Goal: Information Seeking & Learning: Check status

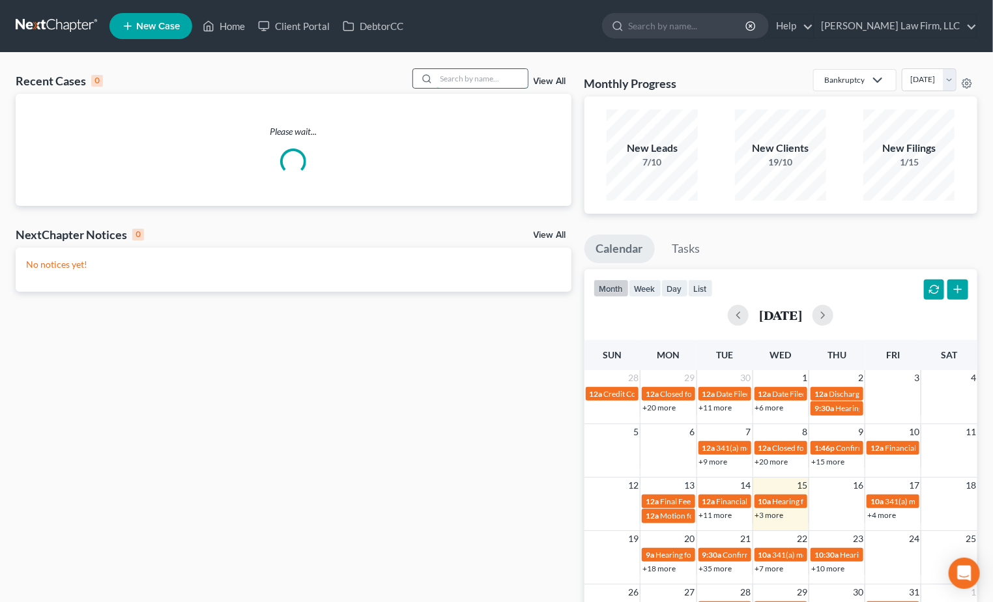
click at [475, 80] on input "search" at bounding box center [482, 78] width 91 height 19
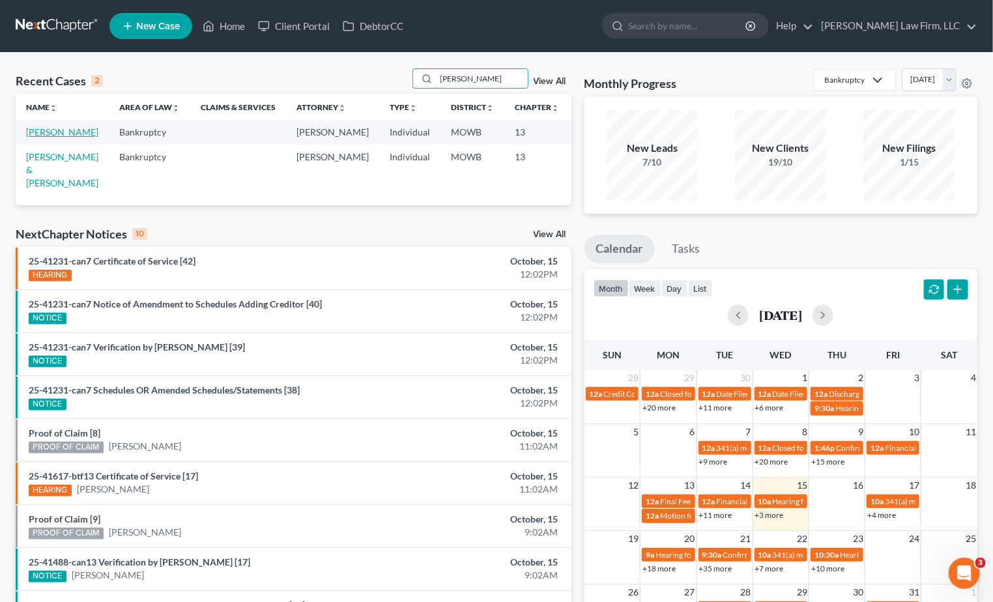
type input "erick"
click at [62, 136] on link "[PERSON_NAME]" at bounding box center [62, 131] width 72 height 11
select select "0"
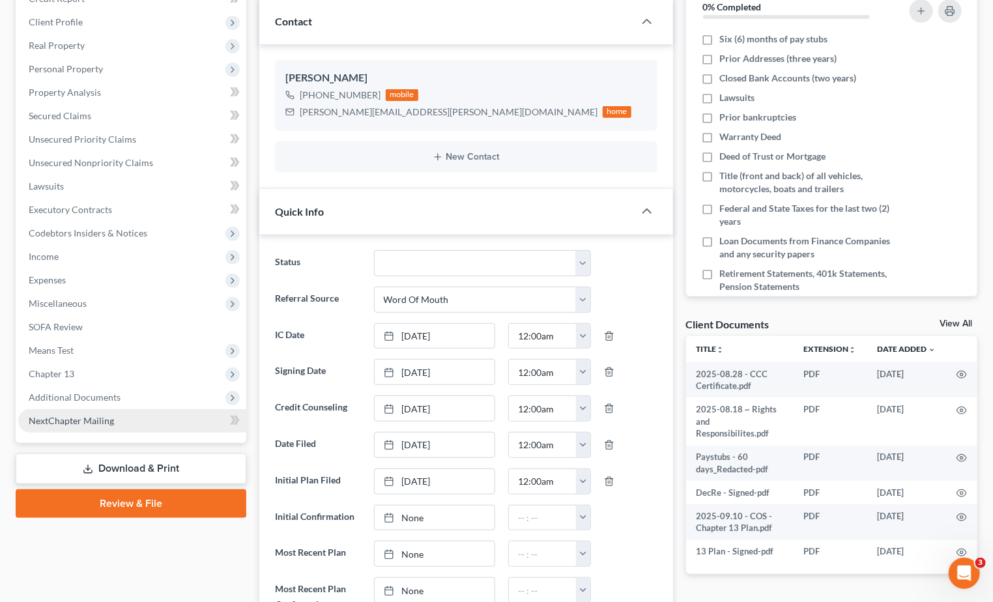
scroll to position [217, 0]
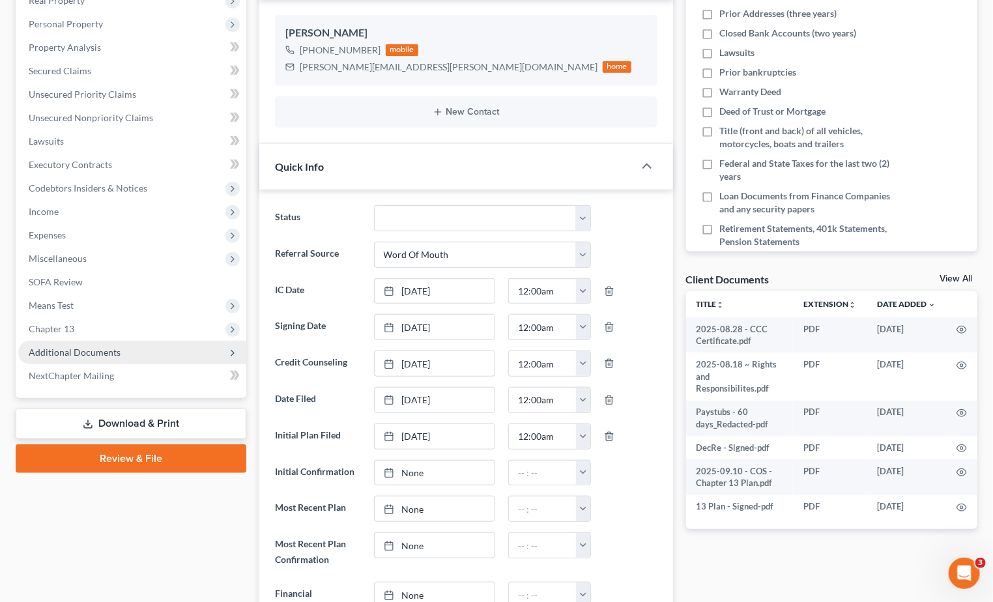
click at [113, 353] on span "Additional Documents" at bounding box center [75, 352] width 92 height 11
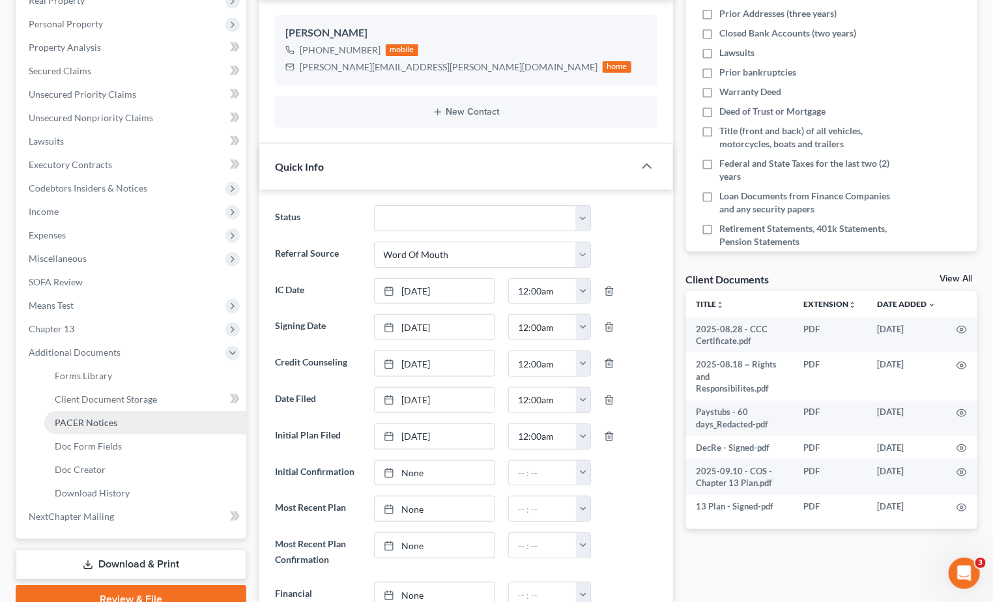
click at [120, 423] on link "PACER Notices" at bounding box center [145, 422] width 202 height 23
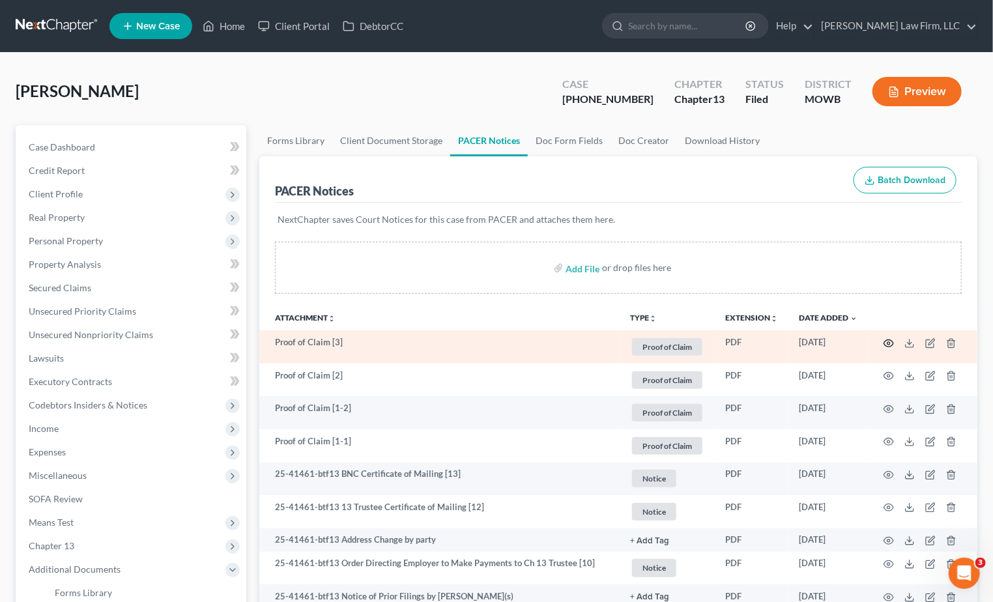
click at [888, 342] on circle "button" at bounding box center [889, 343] width 3 height 3
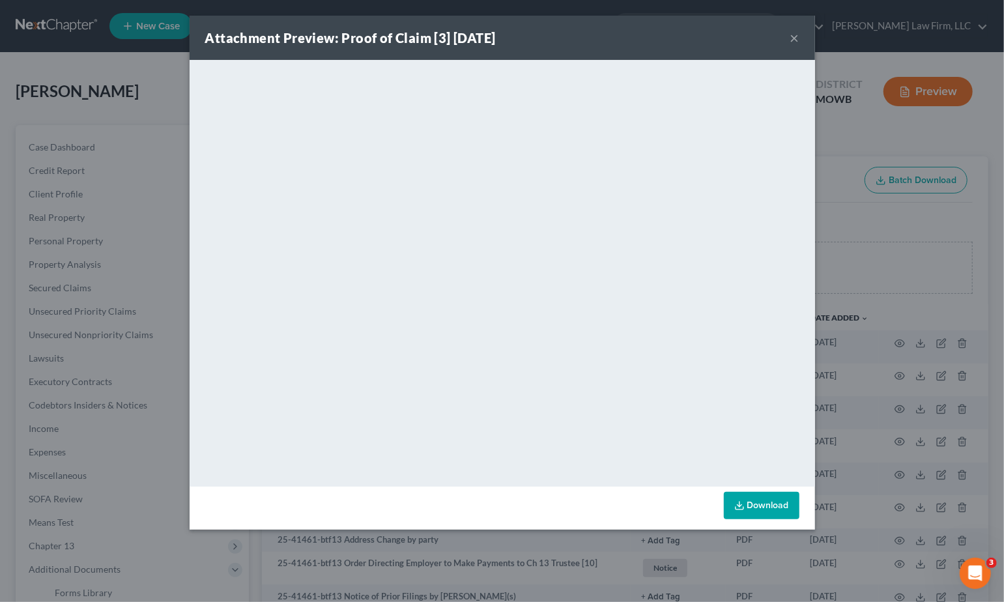
click at [859, 153] on div "Attachment Preview: Proof of Claim [3] 10/14/2025 × <object ng-attr-data='https…" at bounding box center [502, 301] width 1004 height 602
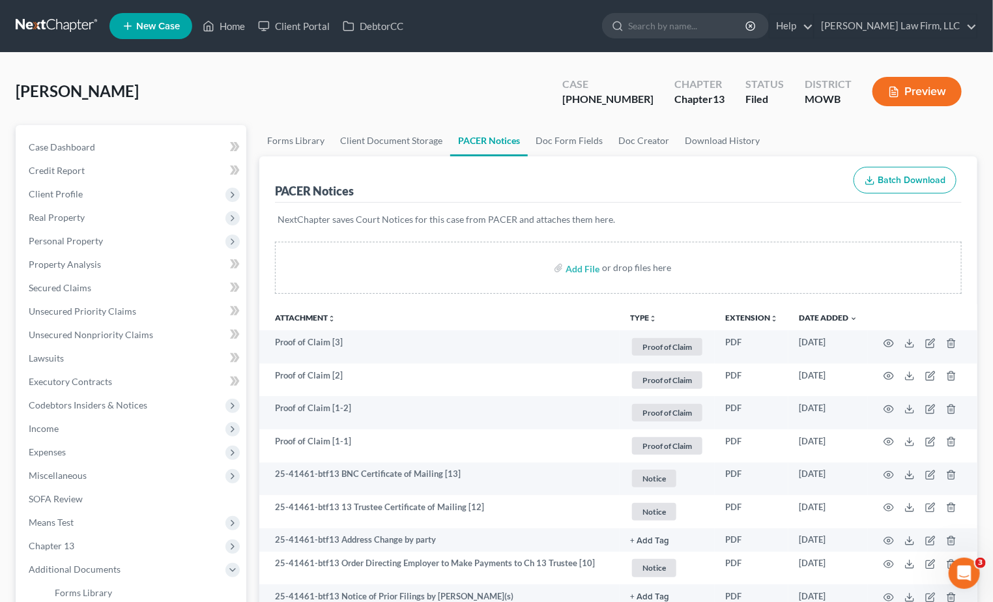
click at [722, 23] on input "search" at bounding box center [687, 26] width 119 height 24
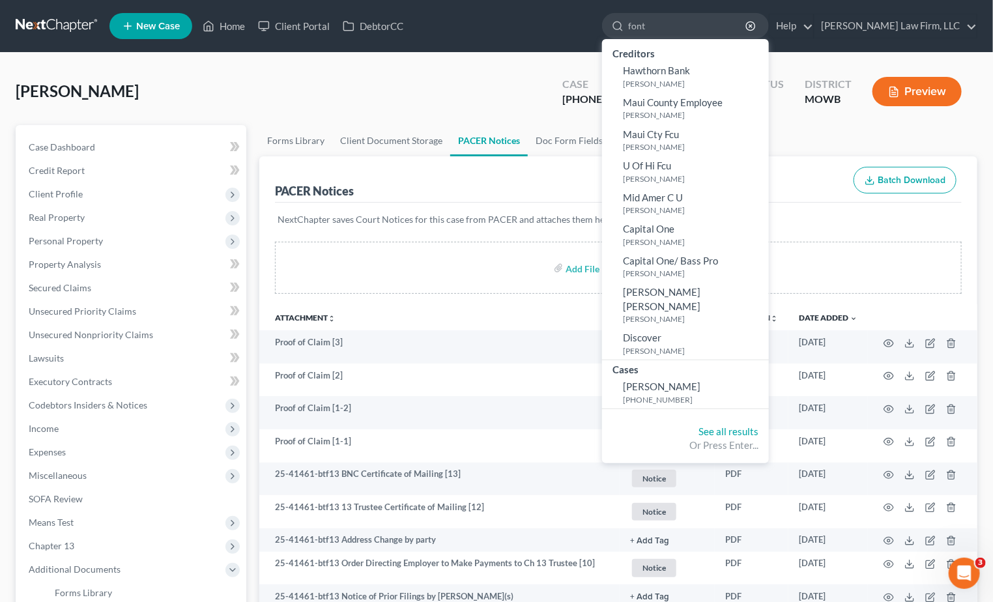
type input "font"
click at [738, 362] on div "Cases" at bounding box center [685, 368] width 167 height 16
click at [701, 381] on span "[PERSON_NAME]" at bounding box center [662, 387] width 78 height 12
select select "4"
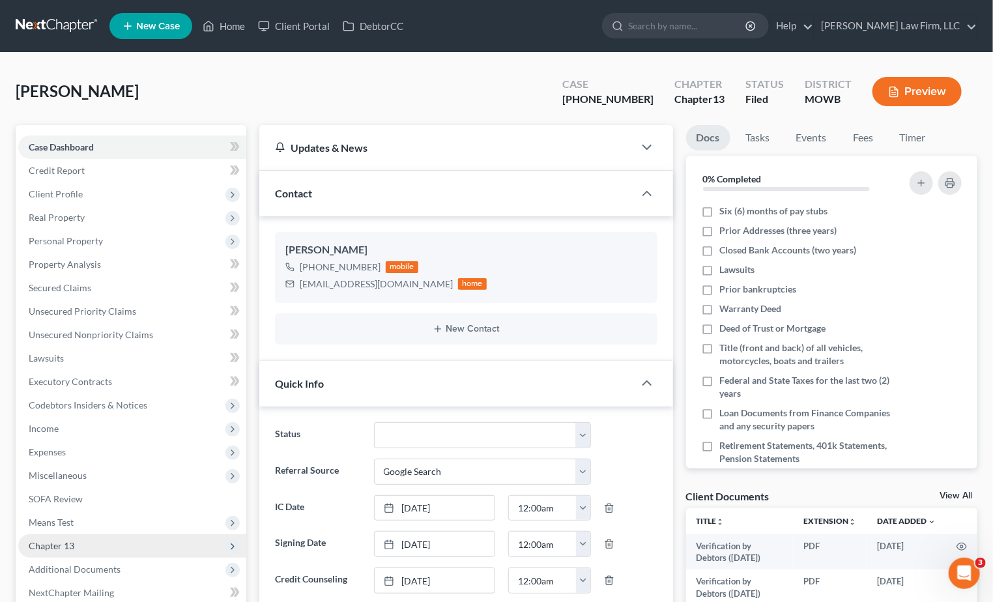
scroll to position [296, 0]
click at [136, 555] on span "Chapter 13" at bounding box center [132, 545] width 228 height 23
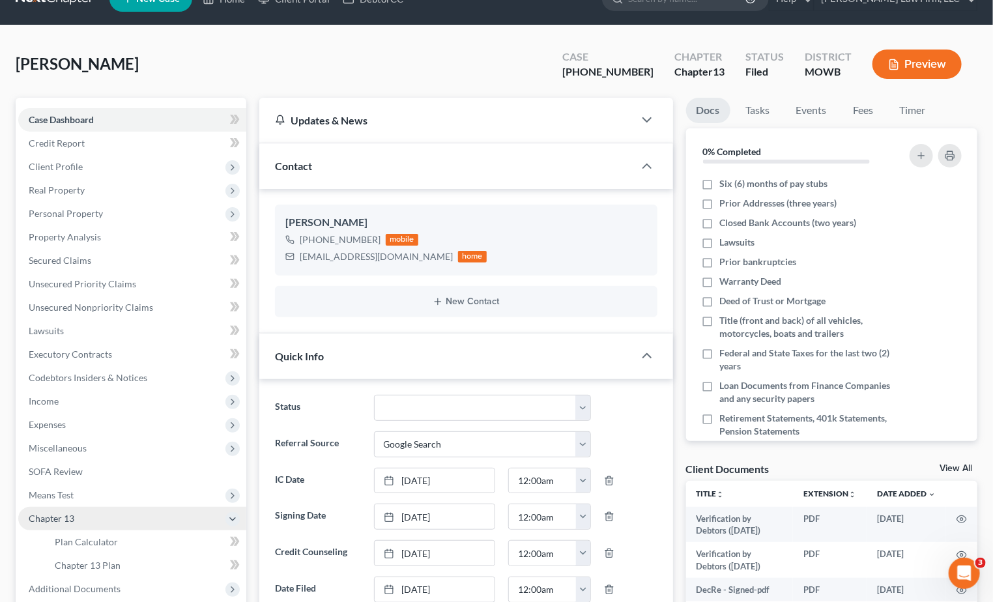
scroll to position [72, 0]
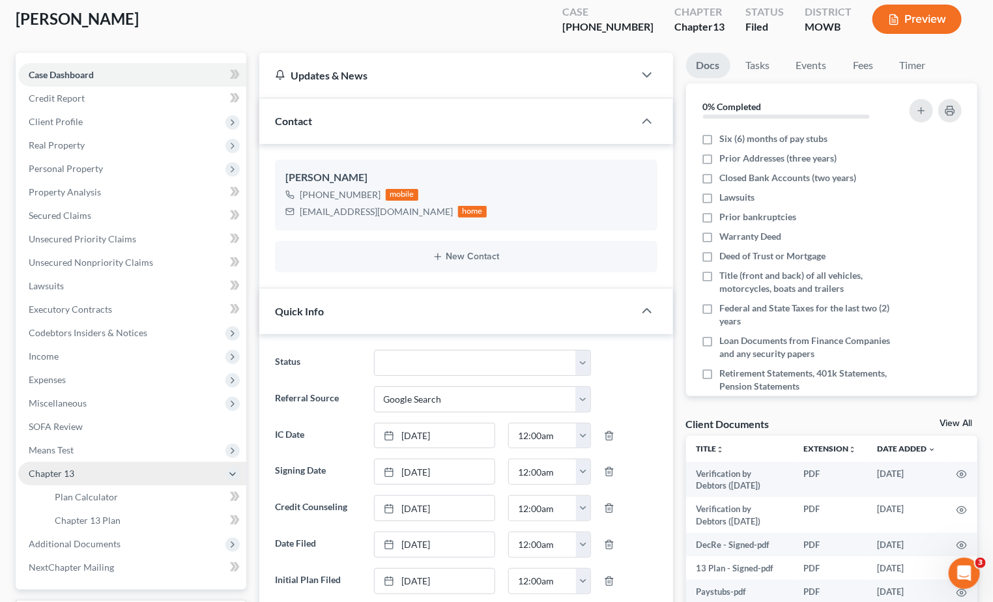
click at [110, 474] on span "Chapter 13" at bounding box center [132, 473] width 228 height 23
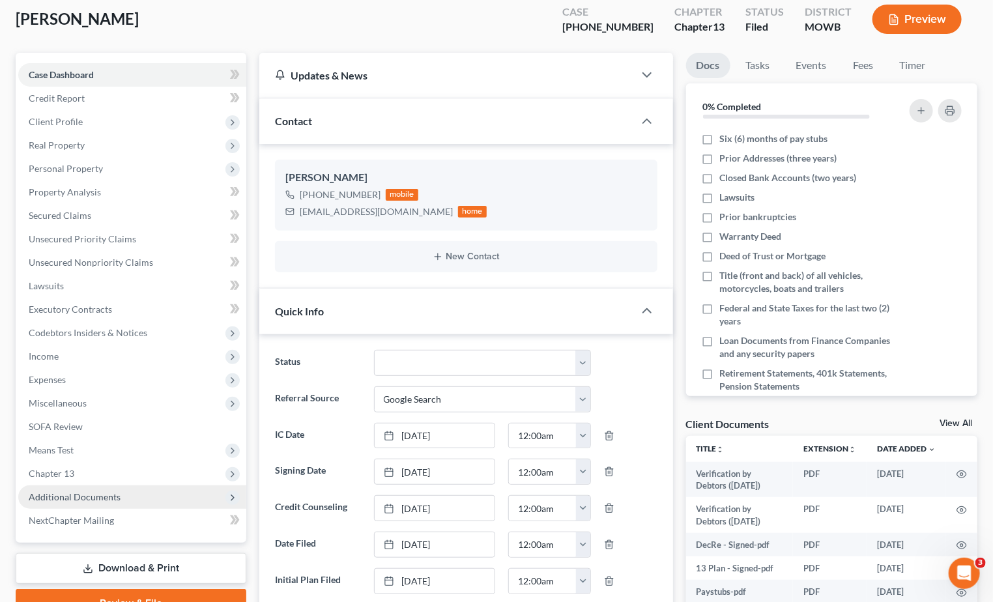
click at [106, 493] on span "Additional Documents" at bounding box center [75, 496] width 92 height 11
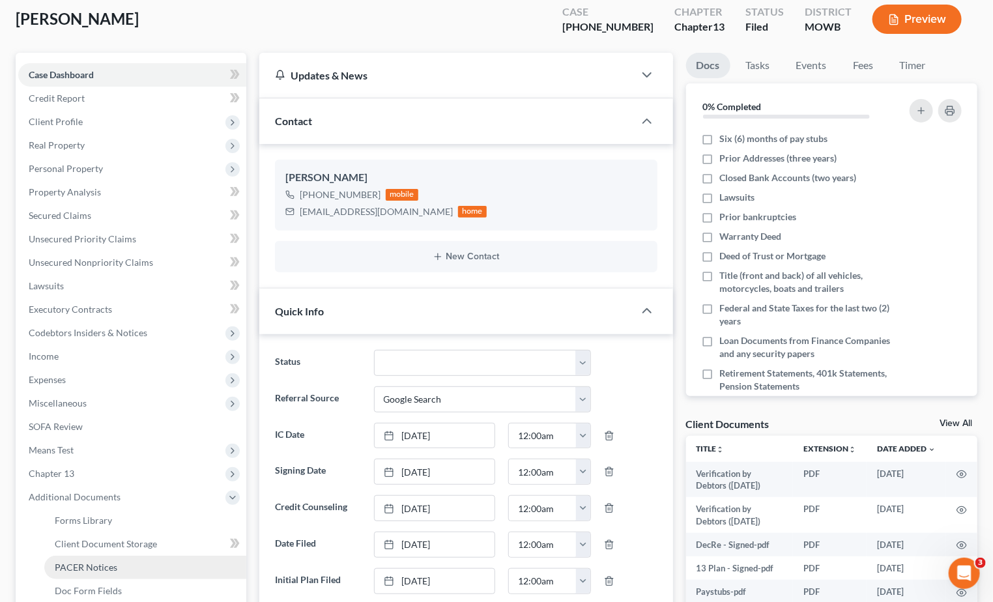
click at [108, 568] on span "PACER Notices" at bounding box center [86, 567] width 63 height 11
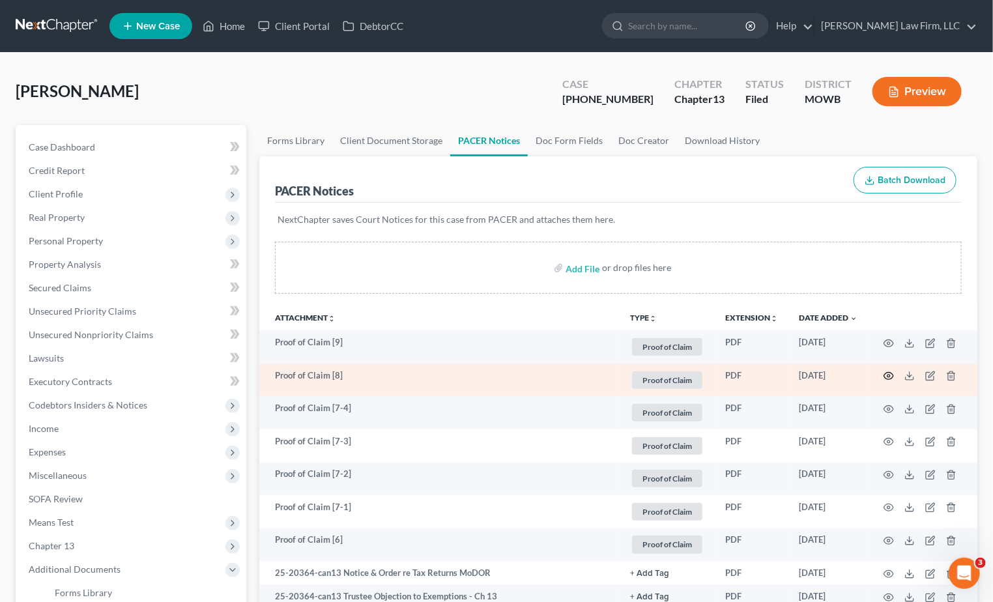
click at [892, 374] on icon "button" at bounding box center [889, 376] width 10 height 10
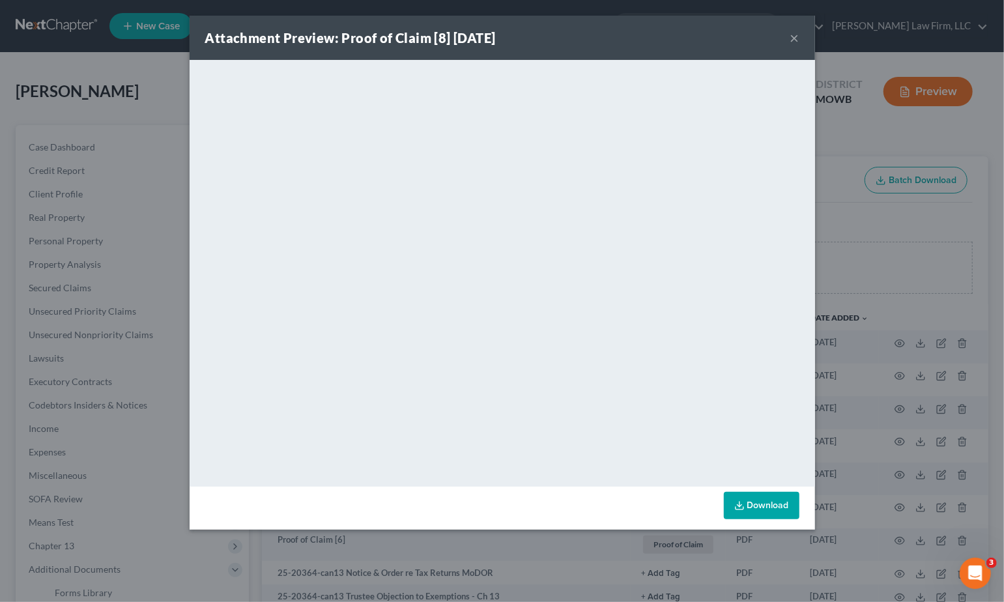
click at [931, 268] on div "Attachment Preview: Proof of Claim [8] 10/15/2025 × <object ng-attr-data='https…" at bounding box center [502, 301] width 1004 height 602
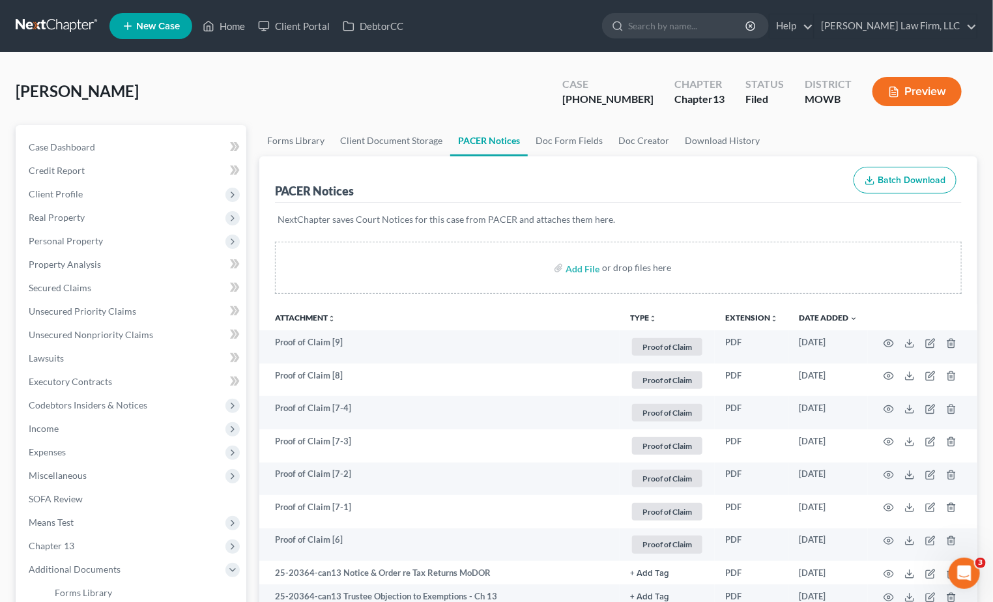
drag, startPoint x: 270, startPoint y: 73, endPoint x: 122, endPoint y: 55, distance: 149.0
click at [270, 73] on div "Fontanilla, Keoni Upgraded Case 25-20364-13 Chapter Chapter 13 Status Filed Dis…" at bounding box center [497, 96] width 962 height 57
click at [53, 27] on link at bounding box center [57, 25] width 83 height 23
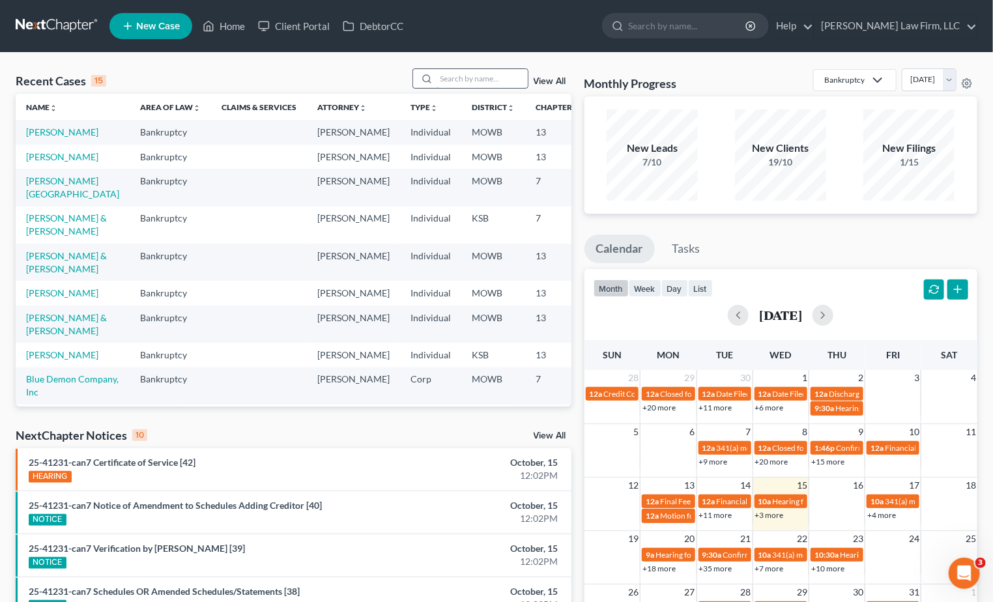
click at [464, 72] on input "search" at bounding box center [482, 78] width 91 height 19
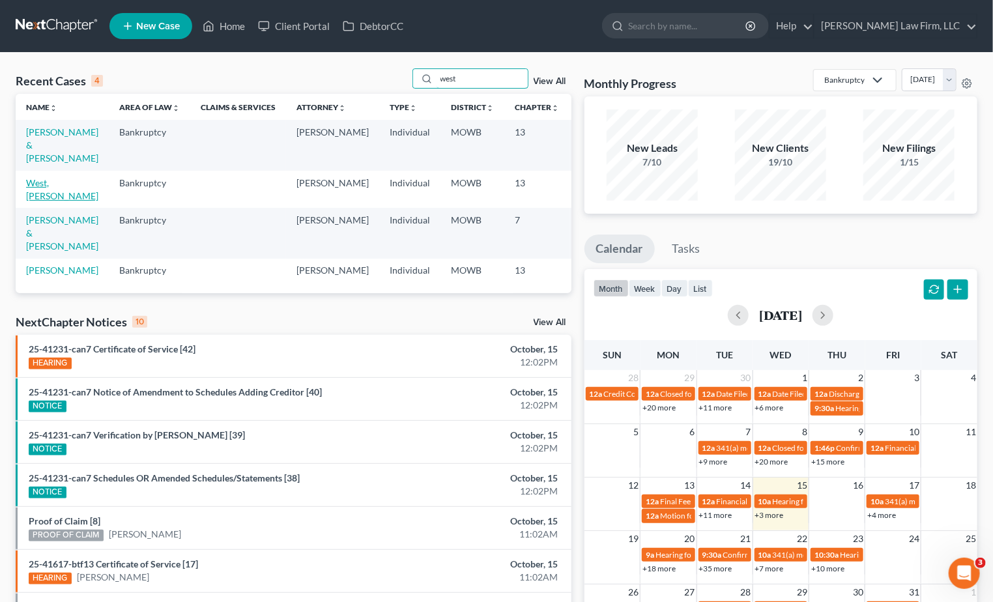
type input "west"
click at [36, 200] on link "West, [PERSON_NAME]" at bounding box center [62, 189] width 72 height 24
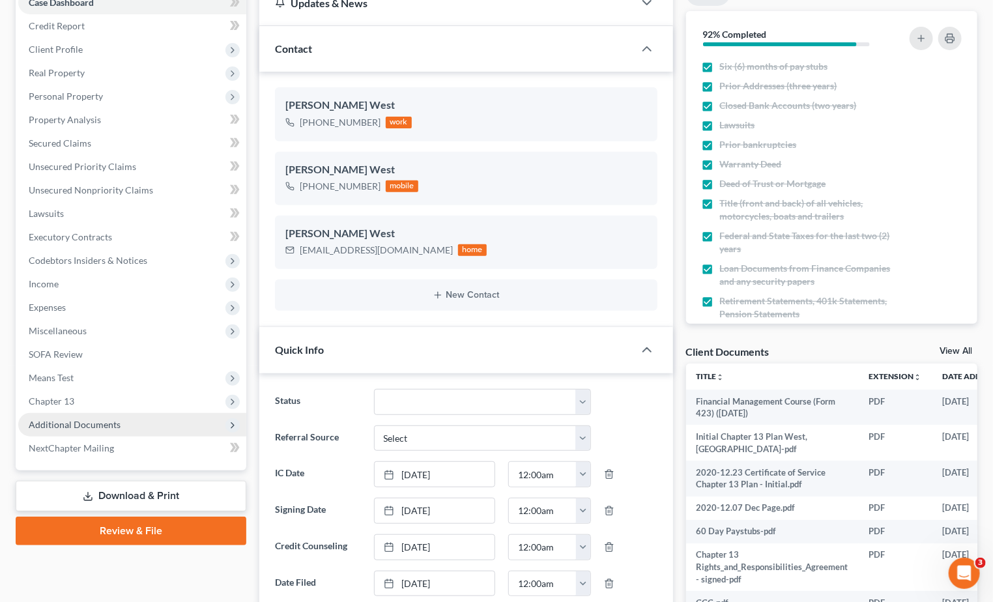
scroll to position [156, 0]
click at [102, 427] on span "Additional Documents" at bounding box center [75, 424] width 92 height 11
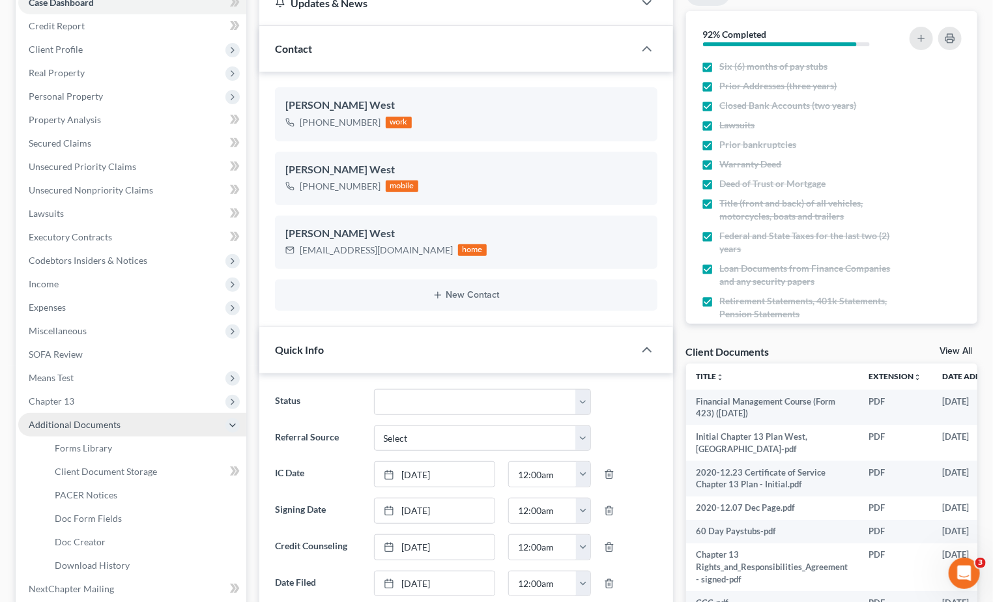
scroll to position [1219, 0]
click at [108, 497] on span "PACER Notices" at bounding box center [86, 494] width 63 height 11
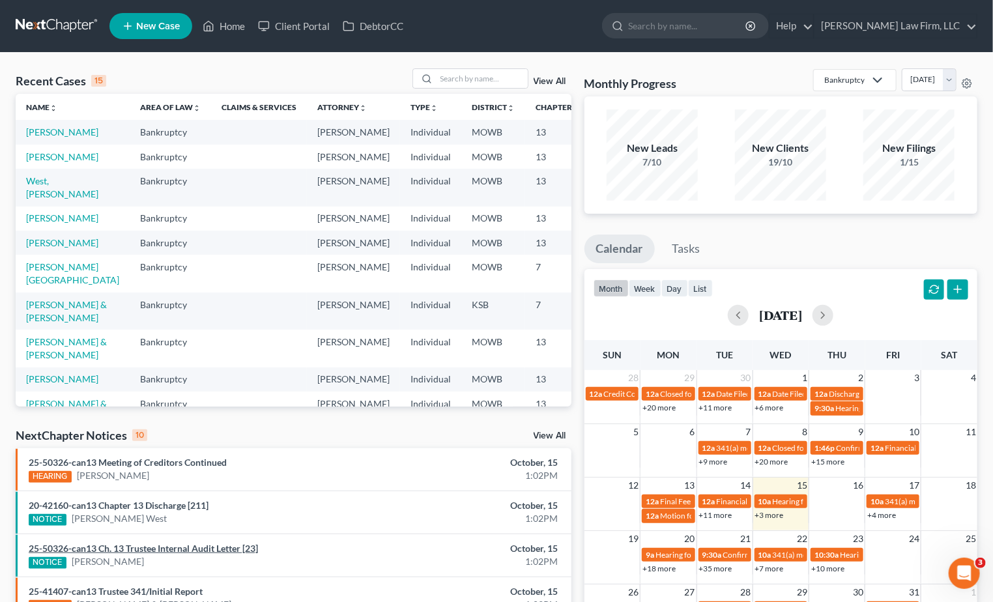
click at [233, 549] on link "25-50326-can13 Ch. 13 Trustee Internal Audit Letter [23]" at bounding box center [143, 548] width 229 height 11
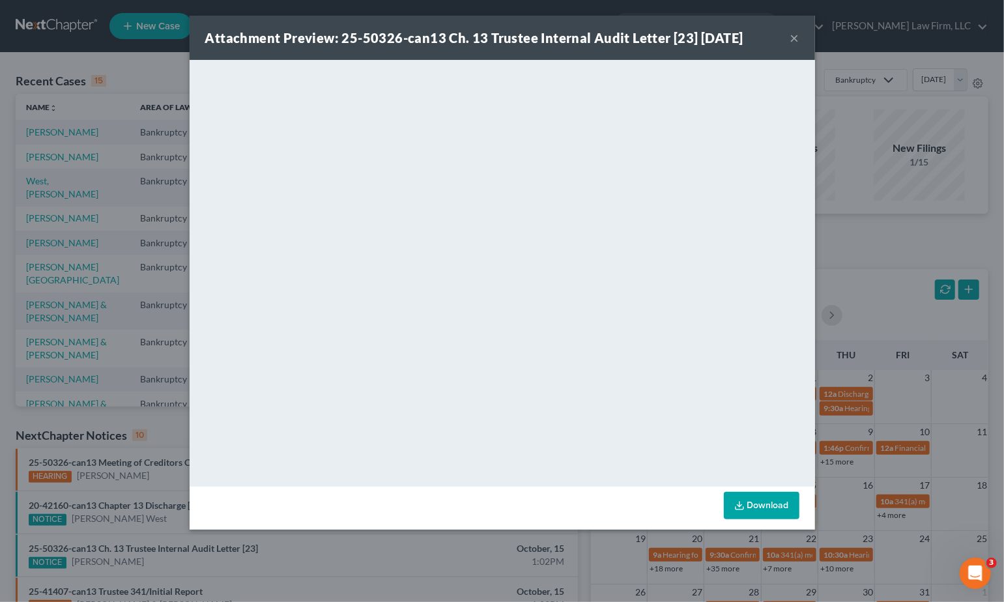
click at [468, 546] on div "Attachment Preview: 25-50326-can13 Ch. 13 Trustee Internal Audit Letter [23] 10…" at bounding box center [502, 301] width 1004 height 602
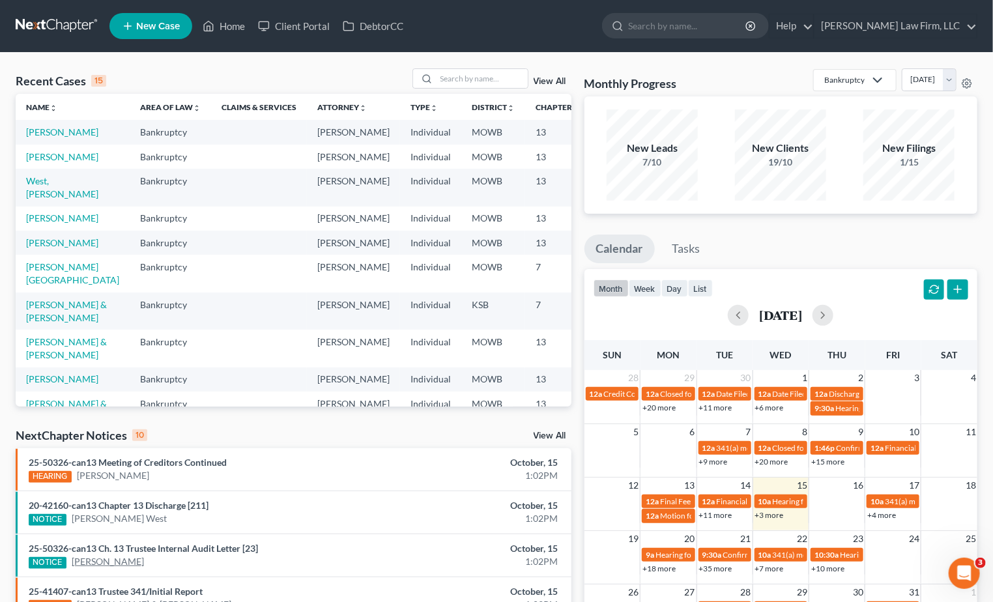
click at [136, 563] on link "Matthew Steinbrink" at bounding box center [108, 561] width 72 height 13
select select "6"
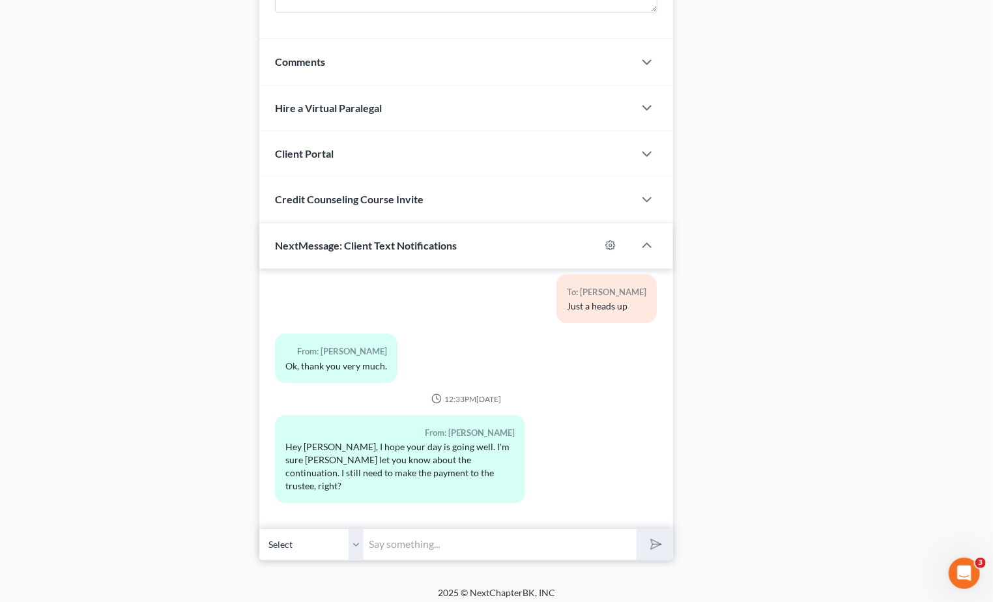
scroll to position [1147, 0]
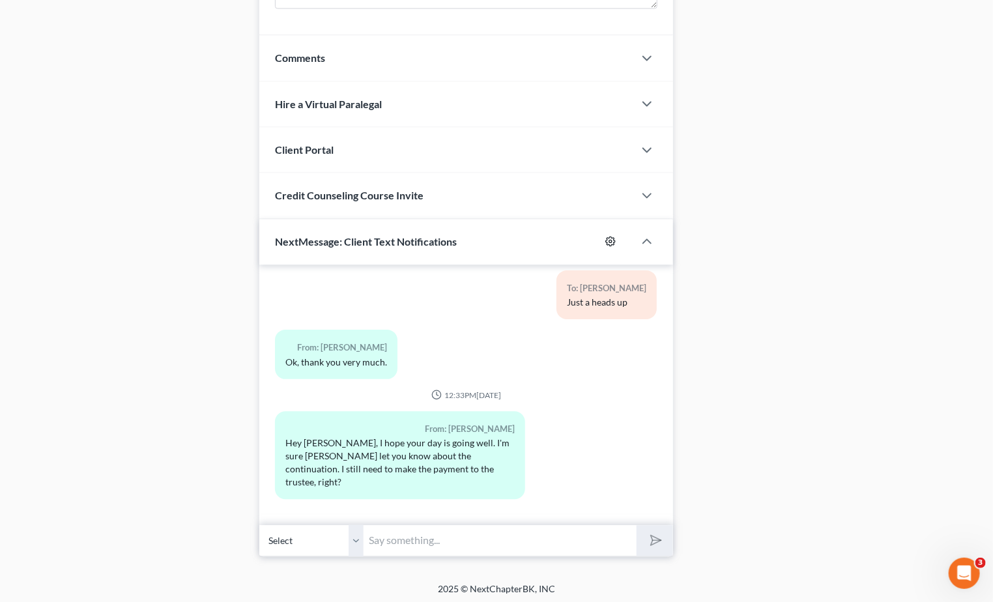
click at [609, 240] on circle "button" at bounding box center [610, 241] width 3 height 3
select select "3"
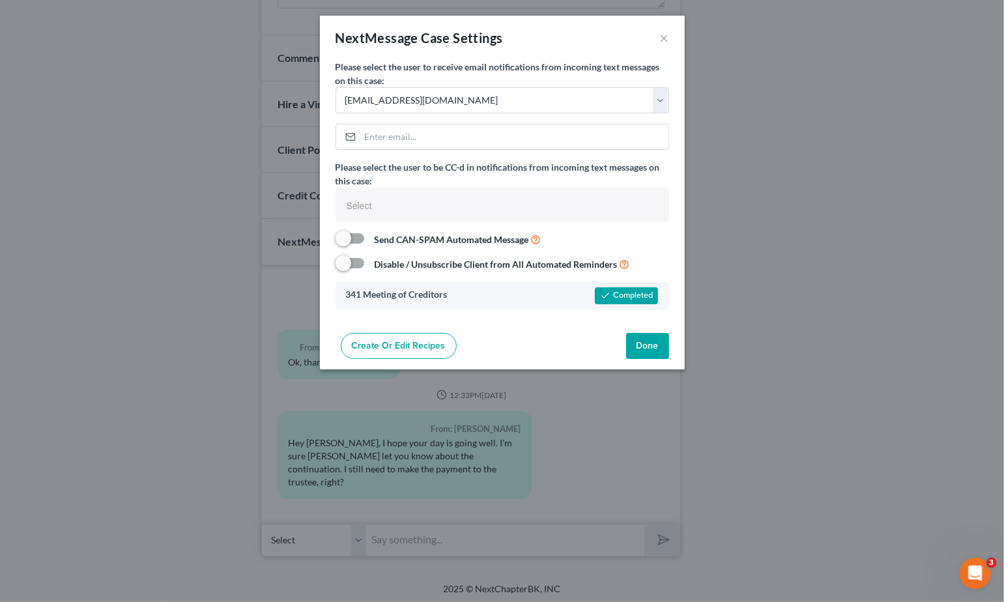
select select
click at [667, 38] on button "×" at bounding box center [664, 38] width 9 height 16
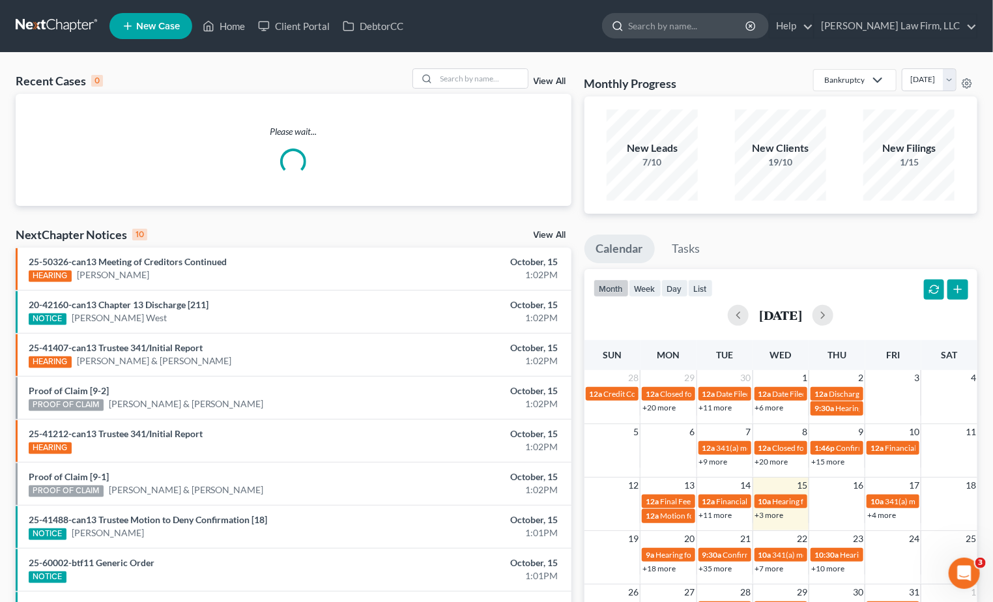
click at [692, 22] on input "search" at bounding box center [687, 26] width 119 height 24
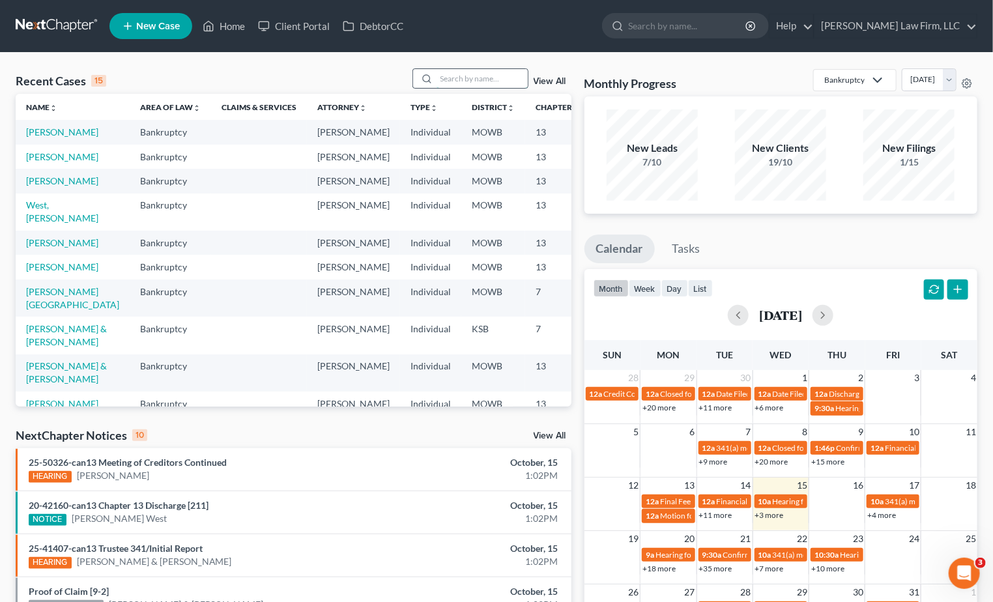
click at [495, 83] on input "search" at bounding box center [482, 78] width 91 height 19
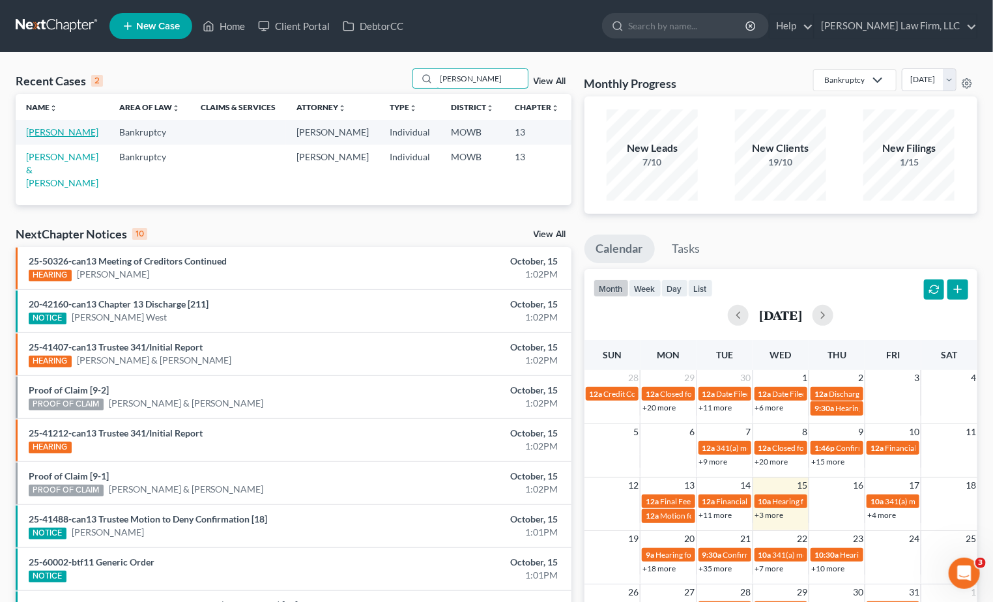
type input "hopkins"
click at [52, 138] on link "Hopkins, Jazmine" at bounding box center [62, 131] width 72 height 11
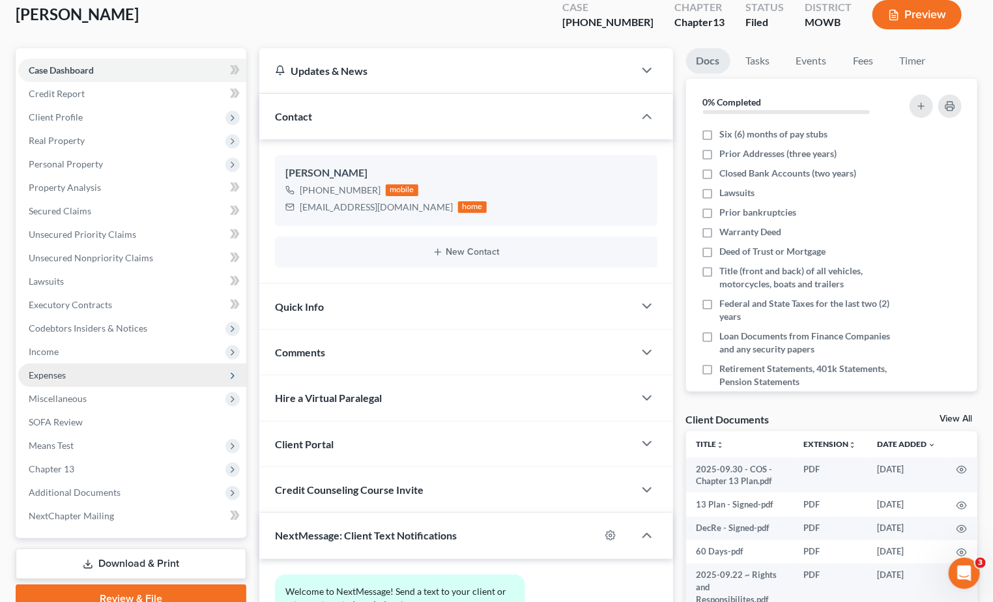
scroll to position [145, 0]
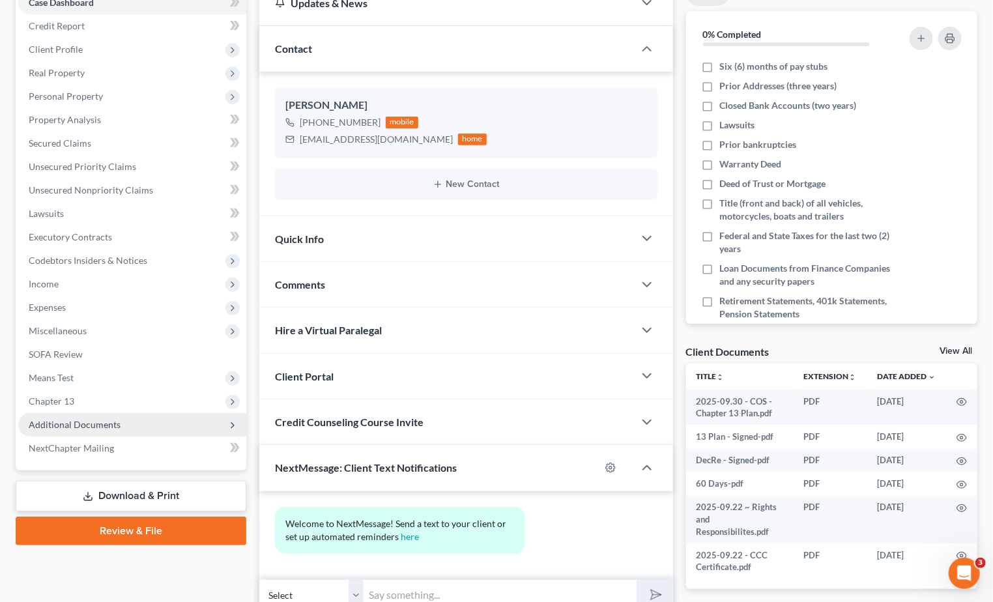
click at [114, 421] on span "Additional Documents" at bounding box center [75, 424] width 92 height 11
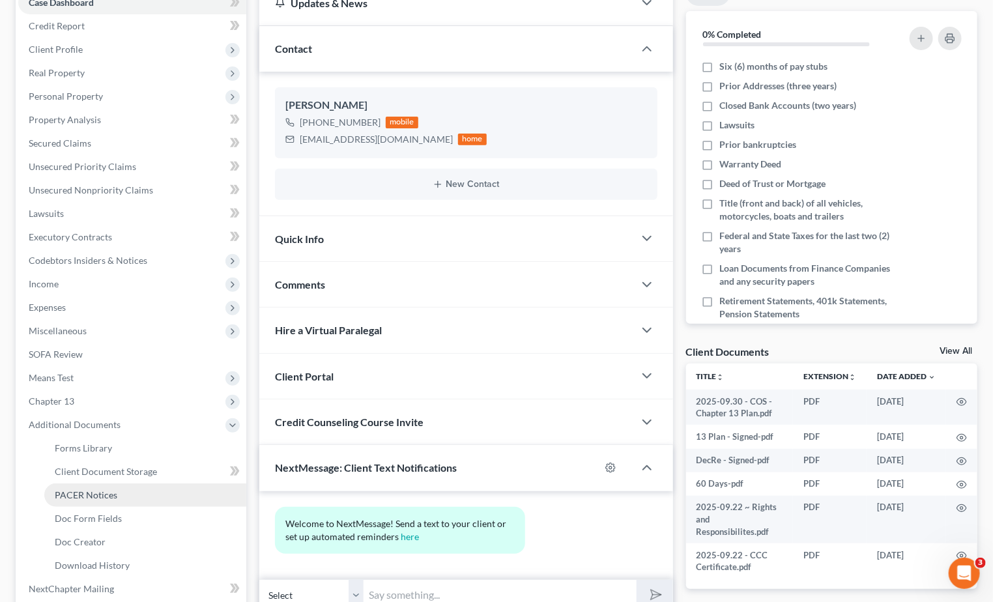
click at [117, 494] on link "PACER Notices" at bounding box center [145, 495] width 202 height 23
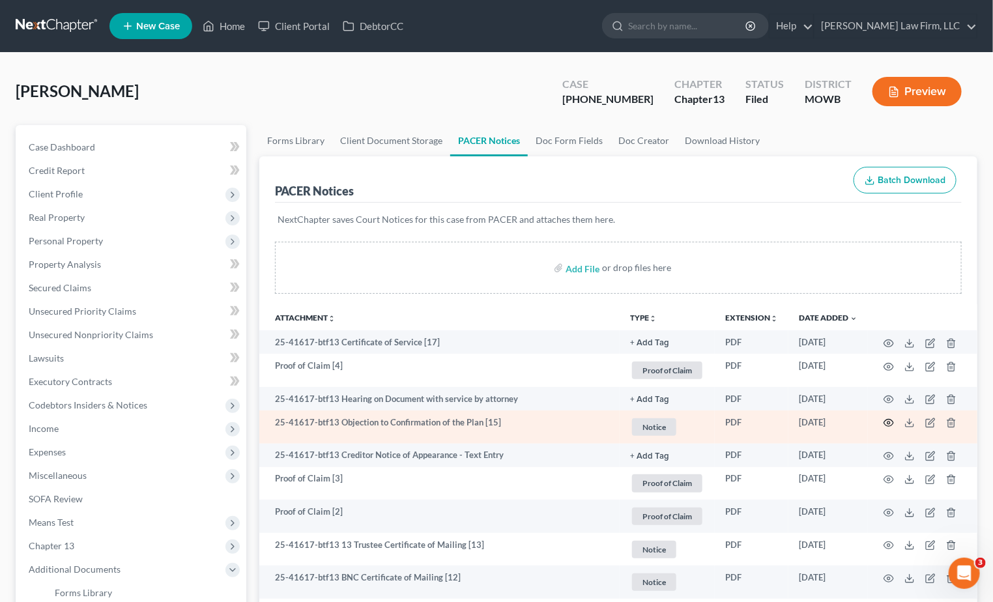
click at [888, 426] on icon "button" at bounding box center [889, 423] width 10 height 7
